Goal: Transaction & Acquisition: Purchase product/service

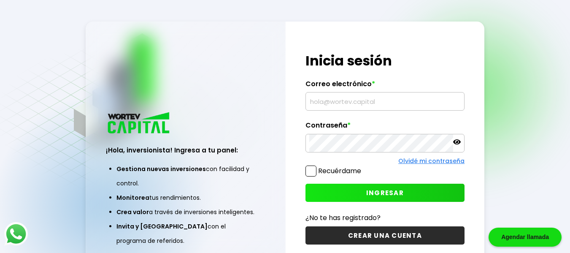
click at [328, 103] on input "text" at bounding box center [384, 101] width 151 height 18
paste input "[EMAIL_ADDRESS][DOMAIN_NAME]"
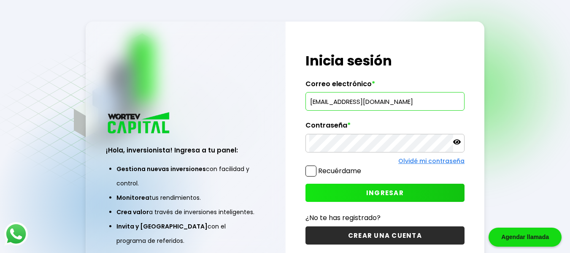
type input "[EMAIL_ADDRESS][DOMAIN_NAME]"
click at [380, 193] on span "INGRESAR" at bounding box center [385, 192] width 38 height 9
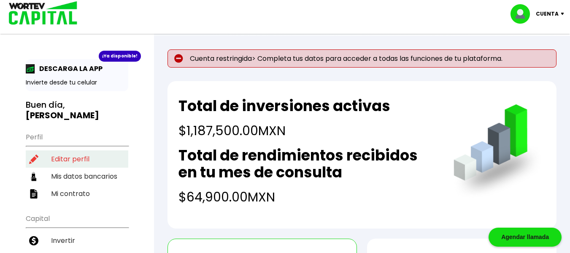
click at [68, 150] on li "Editar perfil" at bounding box center [77, 158] width 103 height 17
select select "Hombre"
select select "Posgrado"
select select "MX"
select select "Banamex"
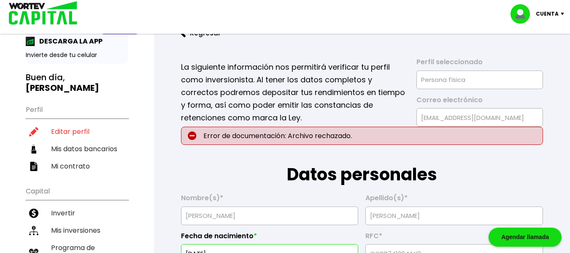
scroll to position [42, 0]
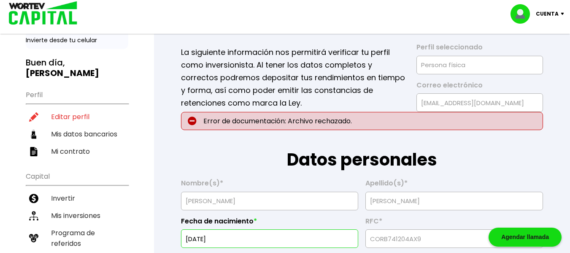
click at [321, 118] on p "Error de documentación: Archivo rechazado." at bounding box center [362, 121] width 362 height 18
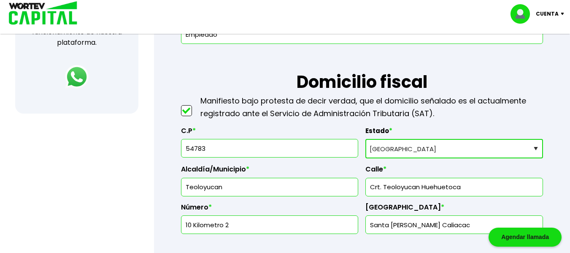
scroll to position [380, 0]
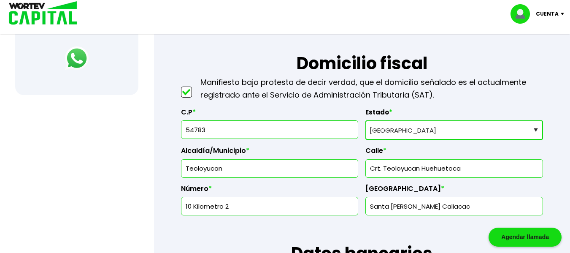
click at [379, 168] on input "Crt. Teoloyucan Huehuetoca" at bounding box center [454, 168] width 170 height 18
type input "[PERSON_NAME]. Teoloyucan Huehuetoca"
click at [256, 204] on input "10 Kilometro 2" at bounding box center [270, 206] width 170 height 18
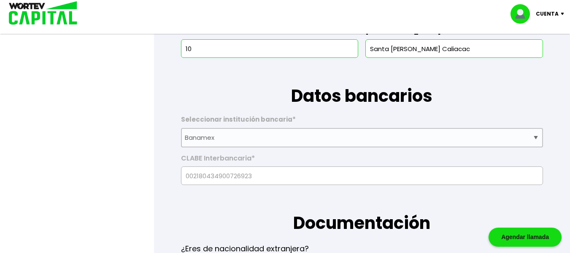
scroll to position [549, 0]
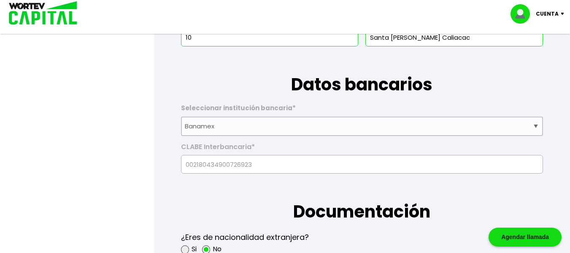
type input "10"
click at [233, 198] on h1 "Documentación" at bounding box center [362, 198] width 362 height 51
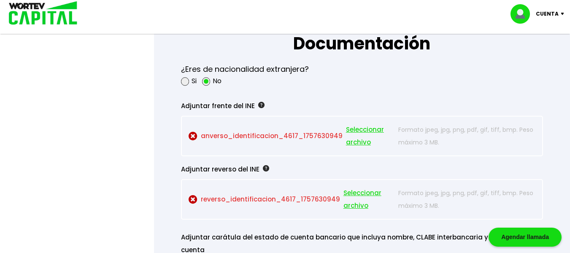
scroll to position [717, 0]
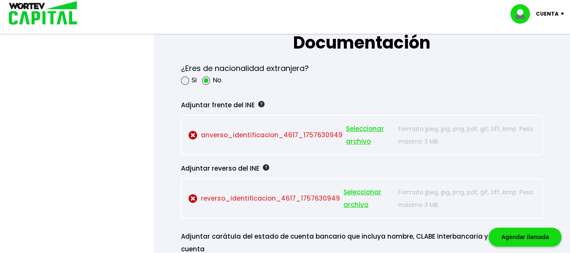
click at [350, 129] on span "Seleccionar archivo" at bounding box center [370, 134] width 49 height 25
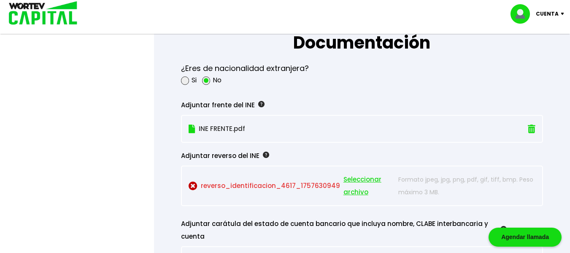
click at [354, 178] on span "Seleccionar archivo" at bounding box center [368, 185] width 51 height 25
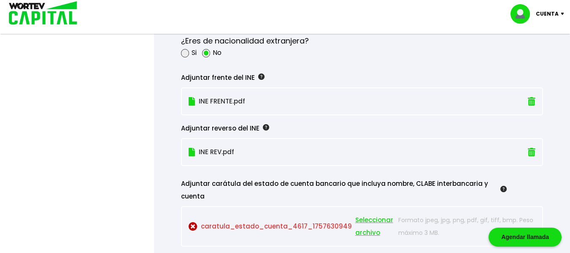
scroll to position [802, 0]
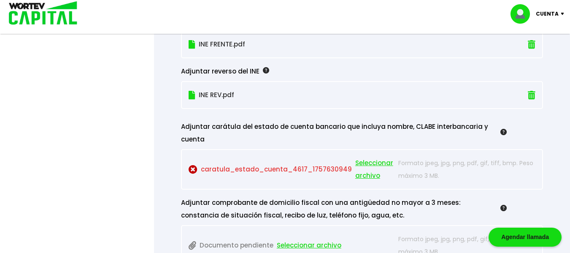
click at [358, 163] on span "Seleccionar archivo" at bounding box center [374, 169] width 39 height 25
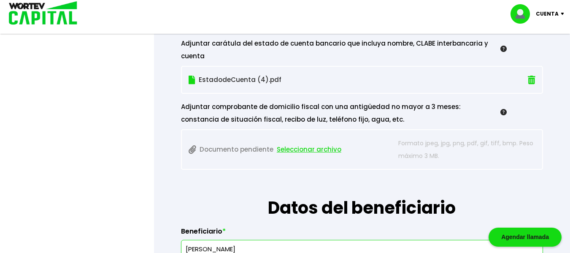
scroll to position [886, 0]
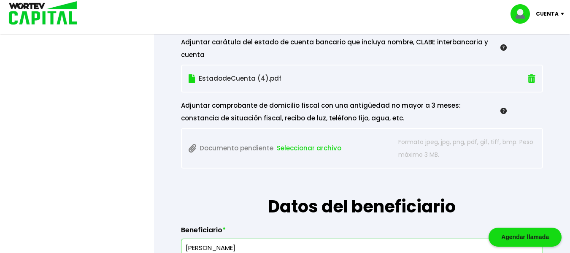
click at [305, 148] on span "Seleccionar archivo" at bounding box center [309, 148] width 65 height 13
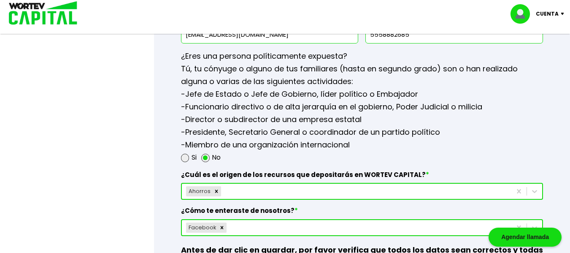
scroll to position [1139, 0]
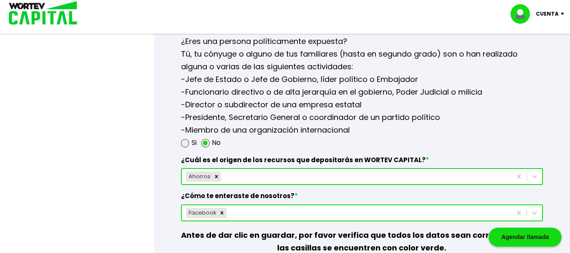
click at [256, 172] on div "Ahorros" at bounding box center [347, 177] width 330 height 14
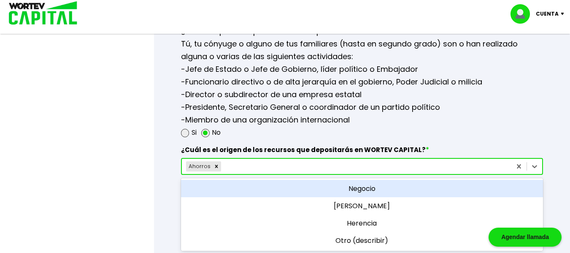
scroll to position [1151, 0]
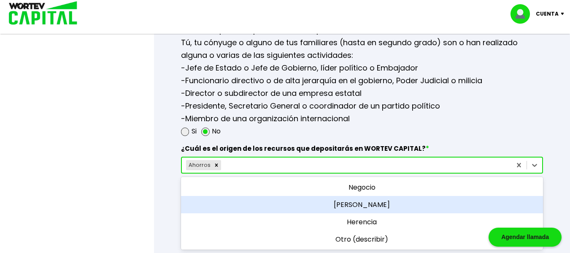
click at [284, 205] on div "[PERSON_NAME]" at bounding box center [362, 204] width 362 height 17
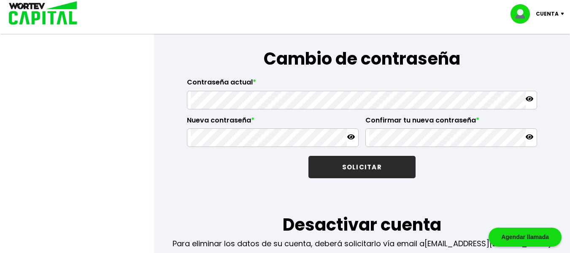
scroll to position [1277, 0]
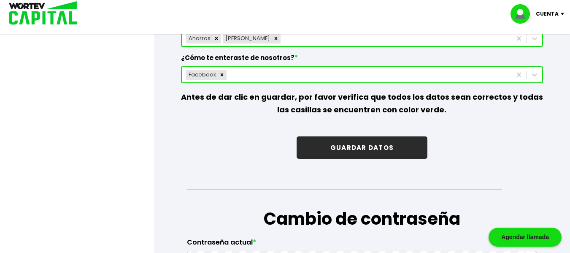
click at [356, 146] on button "GUARDAR DATOS" at bounding box center [362, 147] width 131 height 22
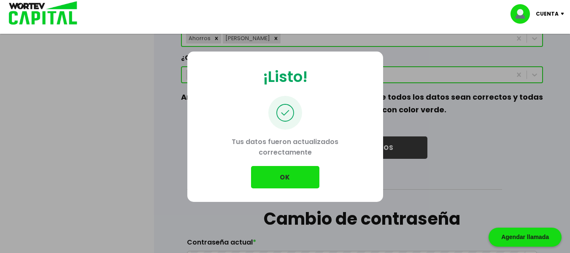
click at [276, 176] on button "OK" at bounding box center [285, 177] width 68 height 22
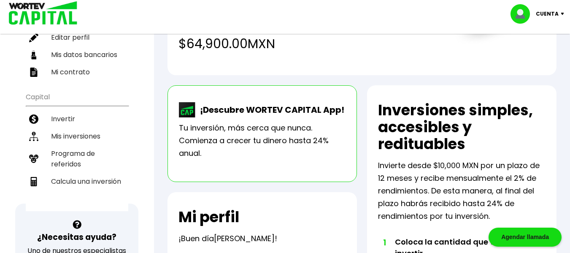
scroll to position [84, 0]
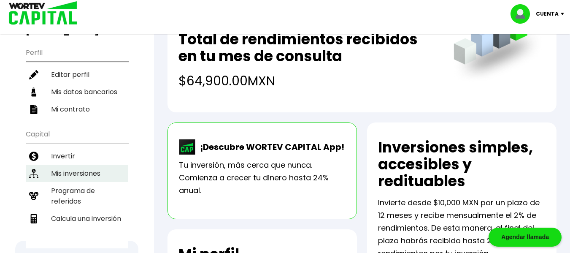
click at [65, 165] on li "Mis inversiones" at bounding box center [77, 173] width 103 height 17
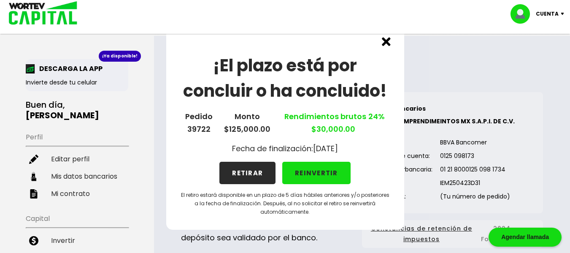
click at [249, 174] on button "RETIRAR" at bounding box center [247, 173] width 56 height 22
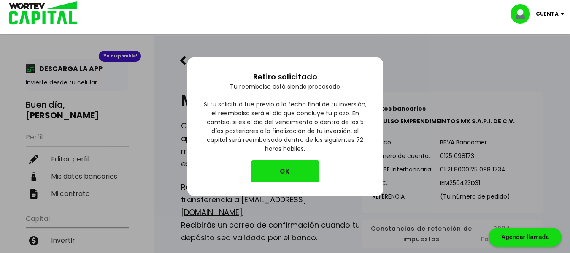
click at [293, 168] on button "OK" at bounding box center [285, 171] width 68 height 22
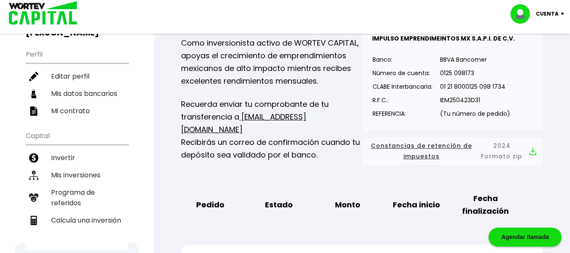
scroll to position [84, 0]
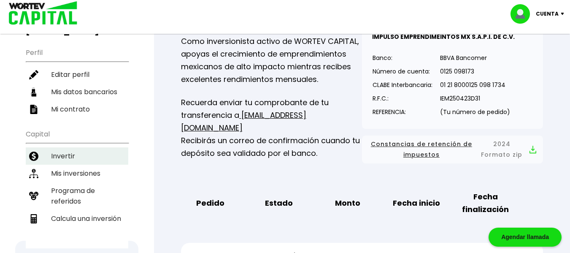
click at [55, 147] on li "Invertir" at bounding box center [77, 155] width 103 height 17
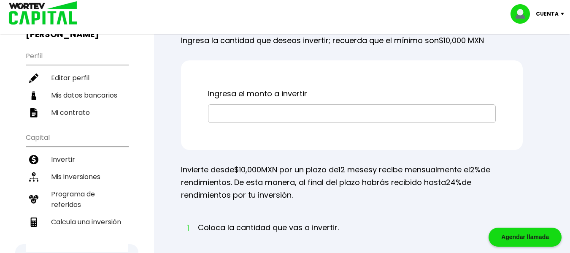
scroll to position [84, 0]
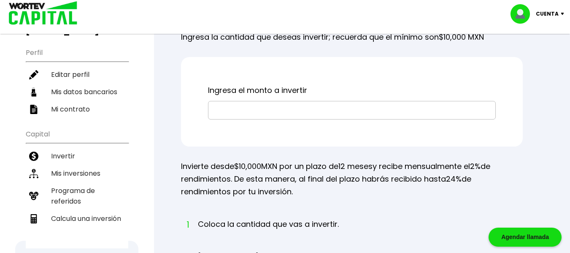
click at [257, 119] on input "text" at bounding box center [352, 110] width 280 height 18
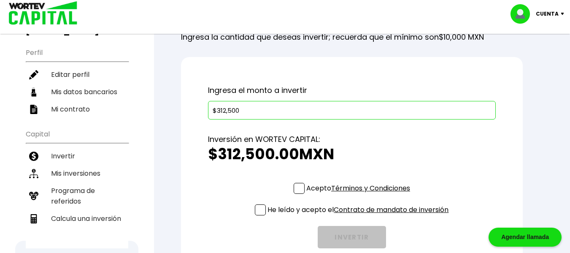
type input "$312,500"
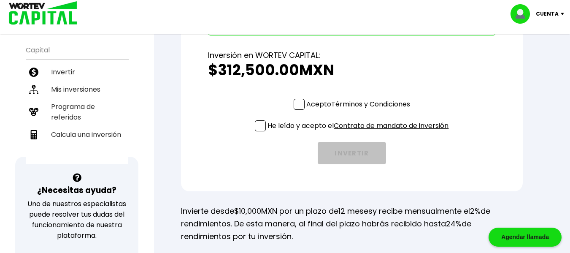
scroll to position [169, 0]
click at [295, 109] on span at bounding box center [299, 103] width 11 height 11
click at [360, 110] on input "Acepto Términos y Condiciones" at bounding box center [360, 110] width 0 height 0
click at [261, 131] on span at bounding box center [260, 125] width 11 height 11
click at [360, 132] on input "He leído y acepto el Contrato de mandato de inversión" at bounding box center [360, 132] width 0 height 0
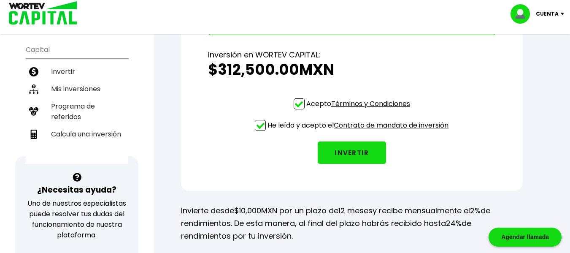
click at [349, 164] on button "INVERTIR" at bounding box center [352, 152] width 68 height 22
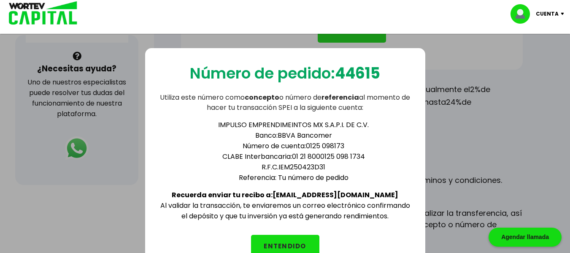
scroll to position [295, 0]
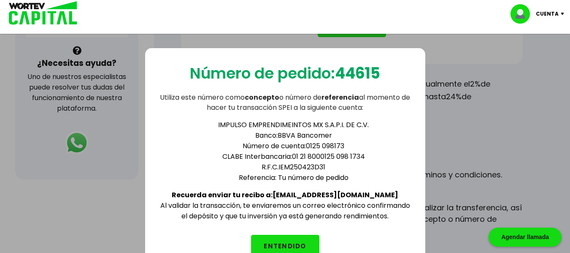
click at [271, 242] on button "ENTENDIDO" at bounding box center [285, 246] width 68 height 22
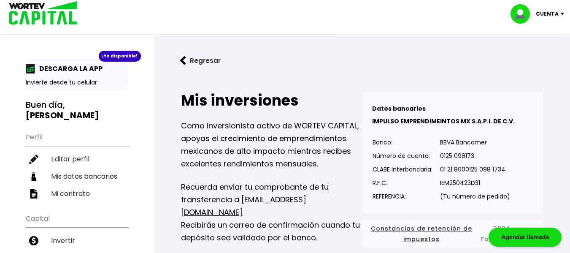
click at [554, 13] on p "Cuenta" at bounding box center [547, 14] width 23 height 13
click at [531, 58] on li "Cerrar sesión" at bounding box center [539, 56] width 68 height 17
